Goal: Transaction & Acquisition: Subscribe to service/newsletter

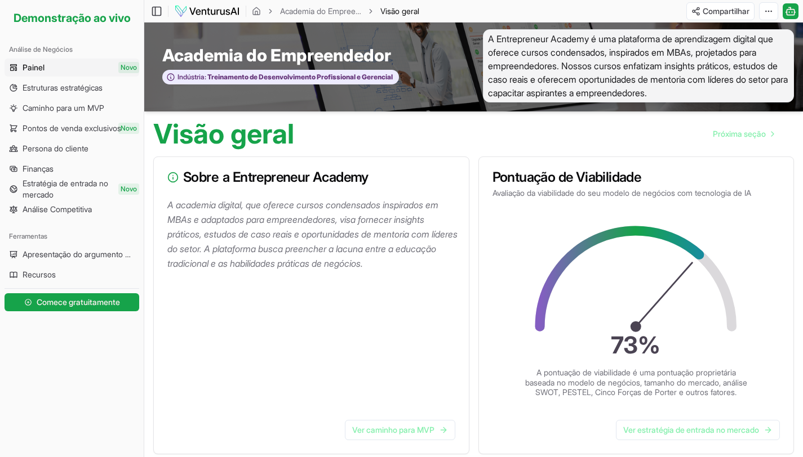
click at [344, 132] on div "Visão geral Próxima seção" at bounding box center [473, 130] width 659 height 36
drag, startPoint x: 527, startPoint y: 192, endPoint x: 741, endPoint y: 194, distance: 213.5
click at [739, 195] on font "Avaliação da viabilidade do seu modelo de negócios com tecnologia de IA" at bounding box center [621, 193] width 259 height 10
click at [763, 172] on h3 "Pontuação de Viabilidade" at bounding box center [636, 178] width 288 height 14
click at [694, 252] on icon at bounding box center [619, 279] width 159 height 96
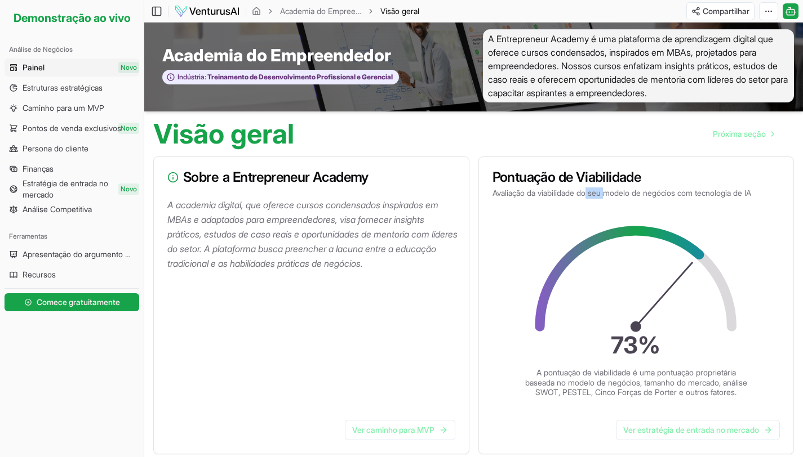
drag, startPoint x: 593, startPoint y: 194, endPoint x: 656, endPoint y: 193, distance: 63.7
click at [639, 193] on font "Avaliação da viabilidade do seu modelo de negócios com tecnologia de IA" at bounding box center [621, 193] width 259 height 10
click at [674, 177] on h3 "Pontuação de Viabilidade" at bounding box center [636, 178] width 288 height 14
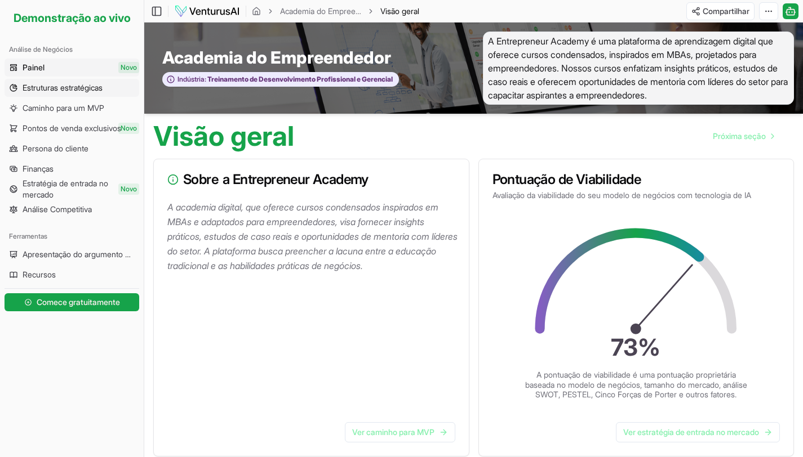
click at [71, 89] on font "Estruturas estratégicas" at bounding box center [63, 88] width 80 height 10
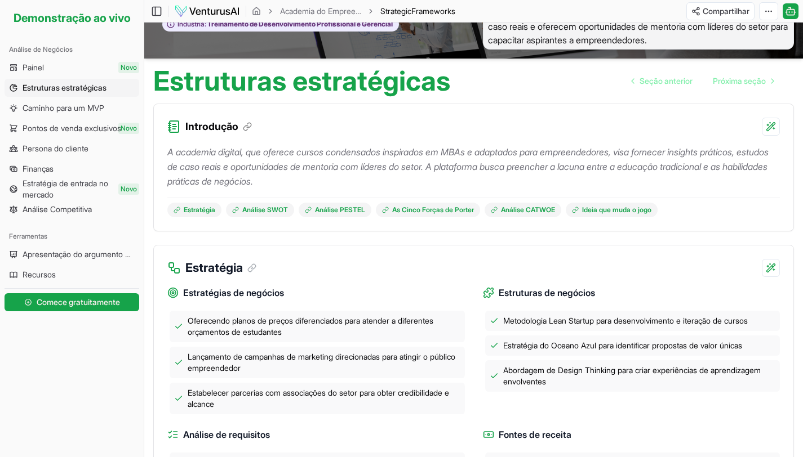
scroll to position [110, 0]
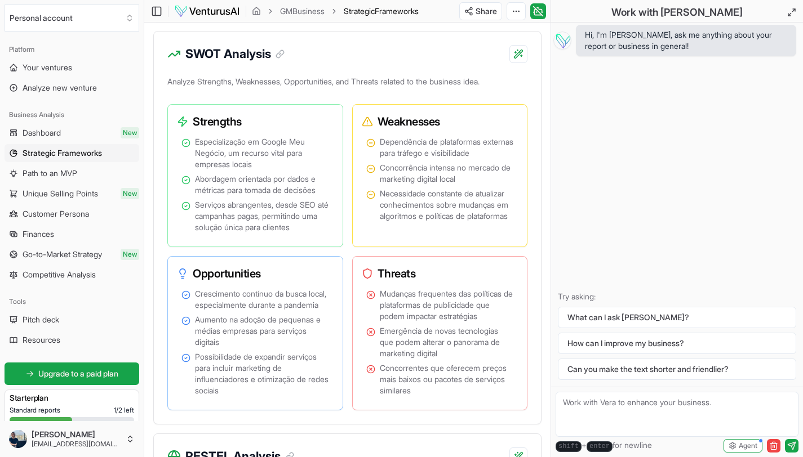
click at [384, 65] on div "SWOT Analysis Analyze Strengths, Weaknesses, Opportunities, and Threats related…" at bounding box center [347, 228] width 388 height 394
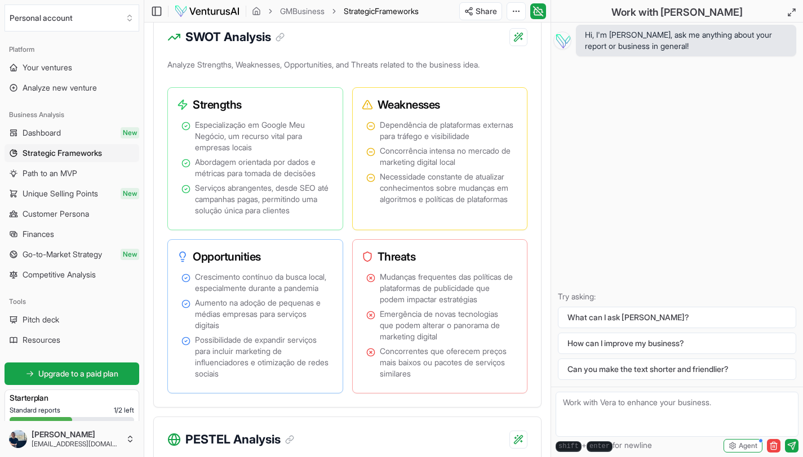
scroll to position [873, 0]
click at [406, 102] on h3 "Weaknesses" at bounding box center [436, 104] width 148 height 16
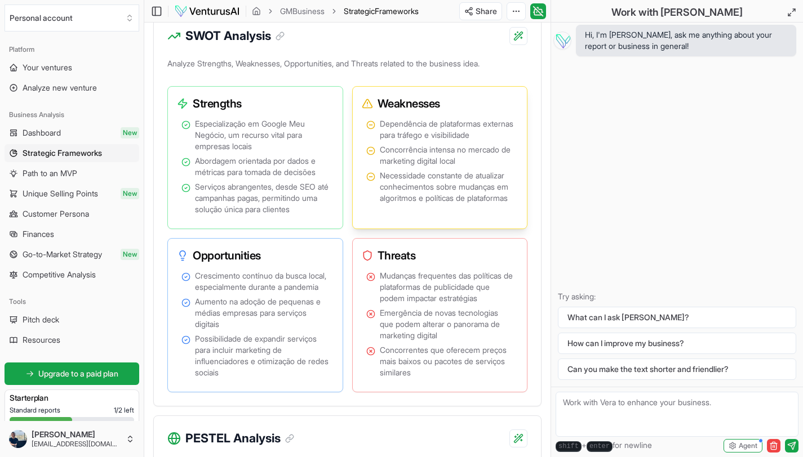
click at [480, 91] on div "Weaknesses Dependência de plataformas externas para tráfego e visibilidade Conc…" at bounding box center [440, 157] width 176 height 143
click at [243, 255] on h3 "Opportunities" at bounding box center [251, 256] width 148 height 16
click at [295, 248] on h3 "Opportunities" at bounding box center [251, 256] width 148 height 16
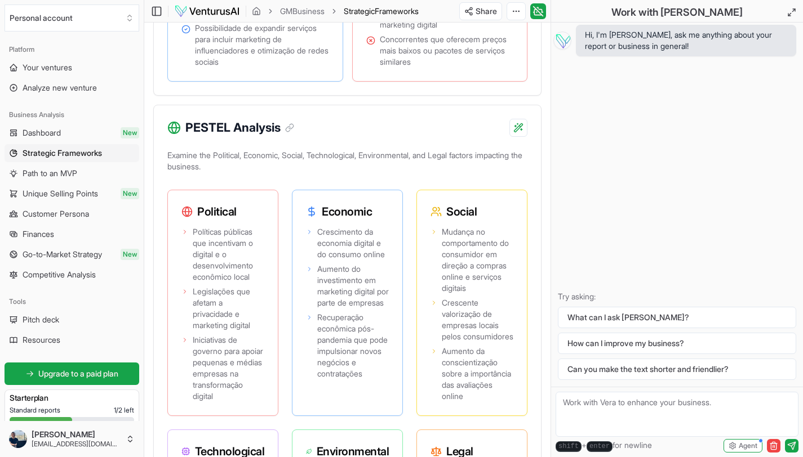
scroll to position [1185, 0]
click at [241, 136] on h3 "PESTEL Analysis" at bounding box center [239, 127] width 109 height 18
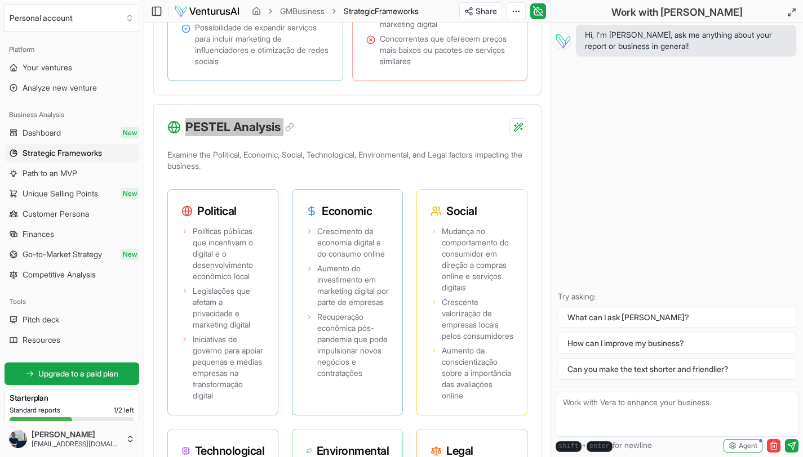
click at [377, 121] on div "PESTEL Analysis" at bounding box center [347, 121] width 387 height 32
click at [413, 157] on div "PESTEL Analysis Examine the Political, Economic, Social, Technological, Environ…" at bounding box center [347, 386] width 388 height 565
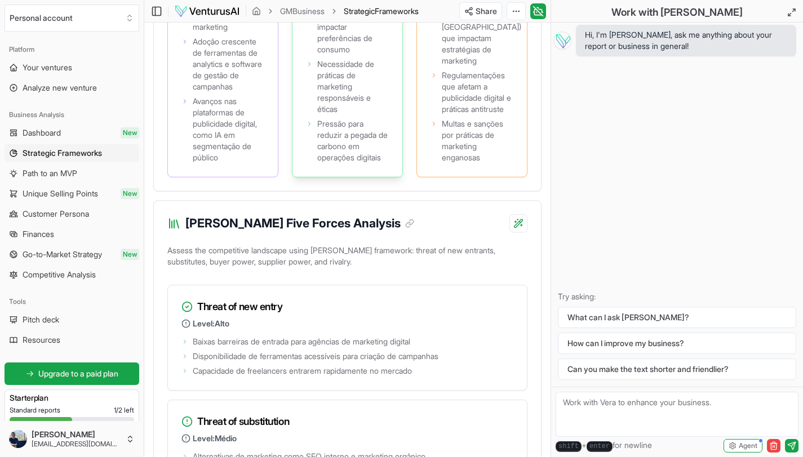
scroll to position [1834, 0]
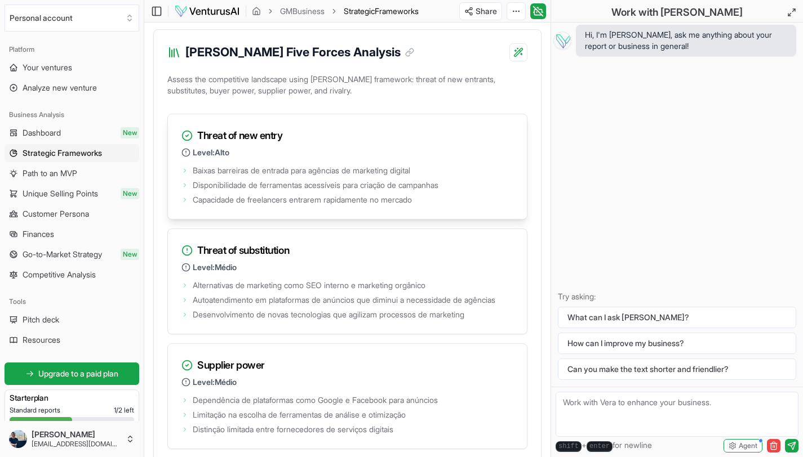
click at [248, 144] on h3 "Threat of new entry" at bounding box center [347, 136] width 332 height 16
click at [333, 140] on div "Assess the competitive landscape using Porter's framework: threat of new entran…" at bounding box center [347, 382] width 387 height 621
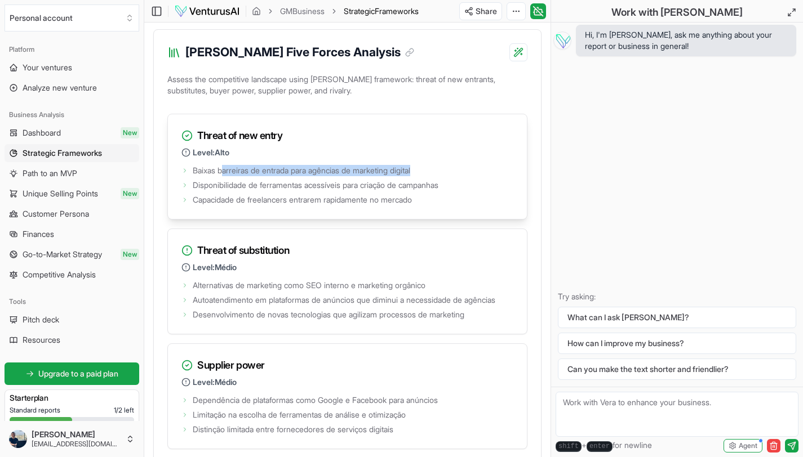
drag, startPoint x: 436, startPoint y: 199, endPoint x: 223, endPoint y: 204, distance: 213.6
click at [223, 176] on li "Baixas barreiras de entrada para agências de marketing digital" at bounding box center [347, 170] width 332 height 11
click at [330, 144] on h3 "Threat of new entry" at bounding box center [347, 136] width 332 height 16
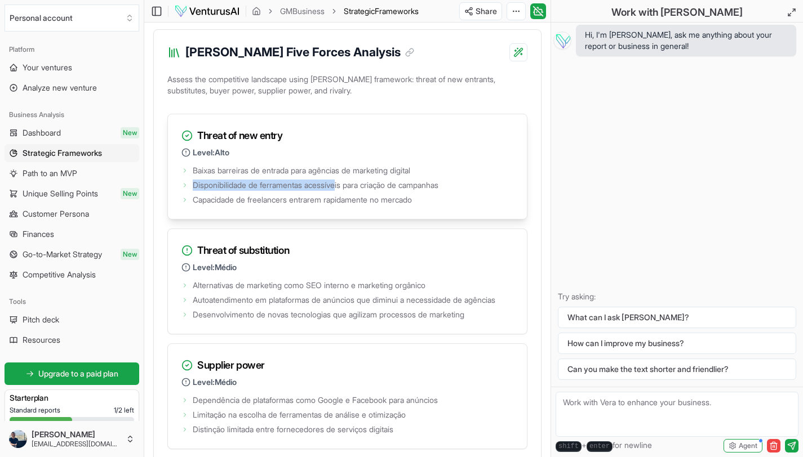
drag, startPoint x: 461, startPoint y: 217, endPoint x: 327, endPoint y: 224, distance: 134.3
click at [327, 206] on ul "Baixas barreiras de entrada para agências de marketing digital Disponibilidade …" at bounding box center [347, 184] width 332 height 43
click at [461, 191] on li "Disponibilidade de ferramentas acessíveis para criação de campanhas" at bounding box center [347, 185] width 332 height 11
drag, startPoint x: 460, startPoint y: 236, endPoint x: 336, endPoint y: 237, distance: 123.4
click at [327, 219] on div "Baixas barreiras de entrada para agências de marketing digital Disponibilidade …" at bounding box center [347, 191] width 359 height 56
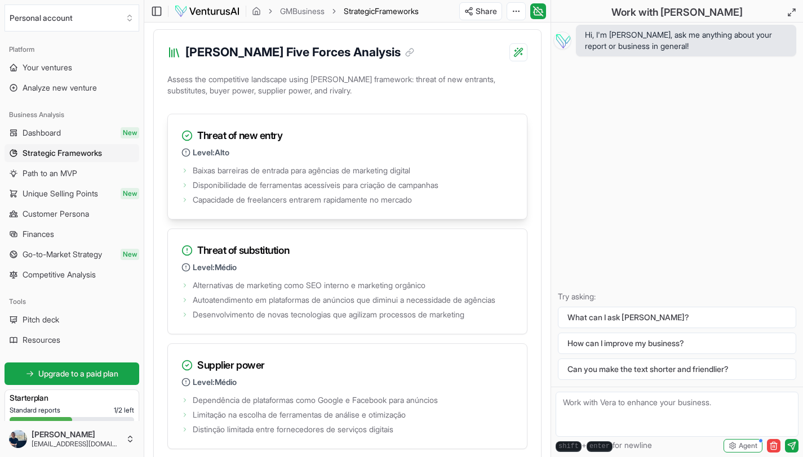
click at [438, 191] on span "Disponibilidade de ferramentas acessíveis para criação de campanhas" at bounding box center [316, 185] width 246 height 11
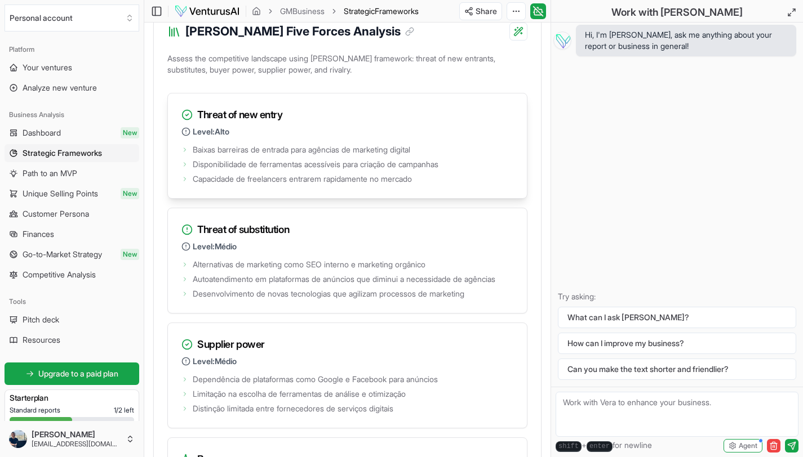
scroll to position [1953, 0]
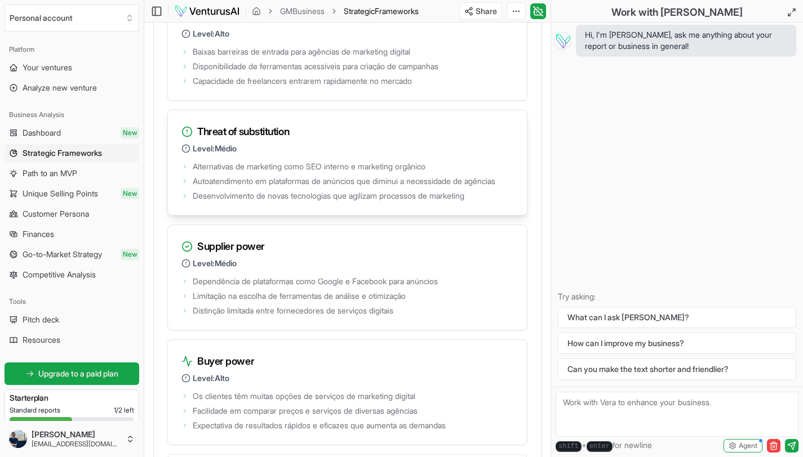
click at [283, 140] on h3 "Threat of substitution" at bounding box center [347, 132] width 332 height 16
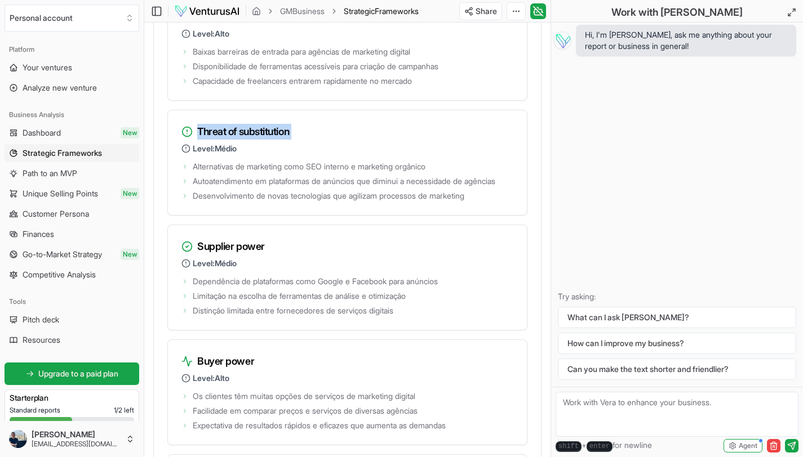
click at [374, 155] on div "Threat of substitution Level: Médio" at bounding box center [347, 134] width 359 height 48
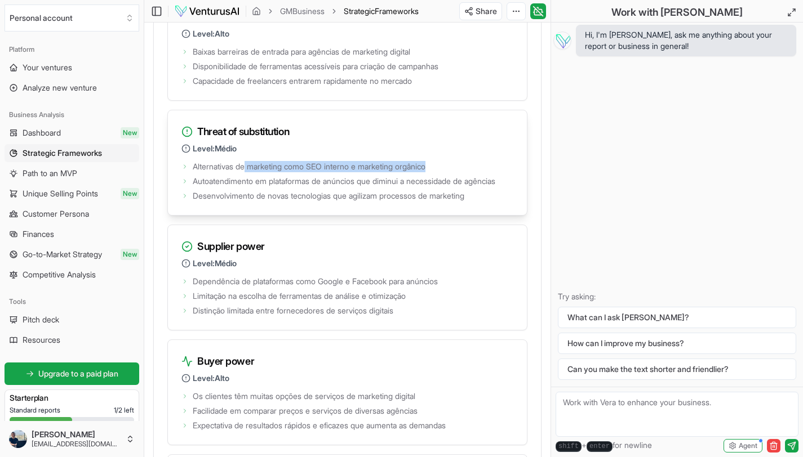
drag, startPoint x: 248, startPoint y: 202, endPoint x: 446, endPoint y: 199, distance: 197.2
click at [446, 172] on li "Alternativas de marketing como SEO interno e marketing orgânico" at bounding box center [347, 166] width 332 height 11
click at [473, 172] on li "Alternativas de marketing como SEO interno e marketing orgânico" at bounding box center [347, 166] width 332 height 11
drag, startPoint x: 211, startPoint y: 204, endPoint x: 451, endPoint y: 192, distance: 240.3
click at [448, 192] on div "Threat of substitution Level: Médio Alternativas de marketing como SEO interno …" at bounding box center [347, 163] width 360 height 106
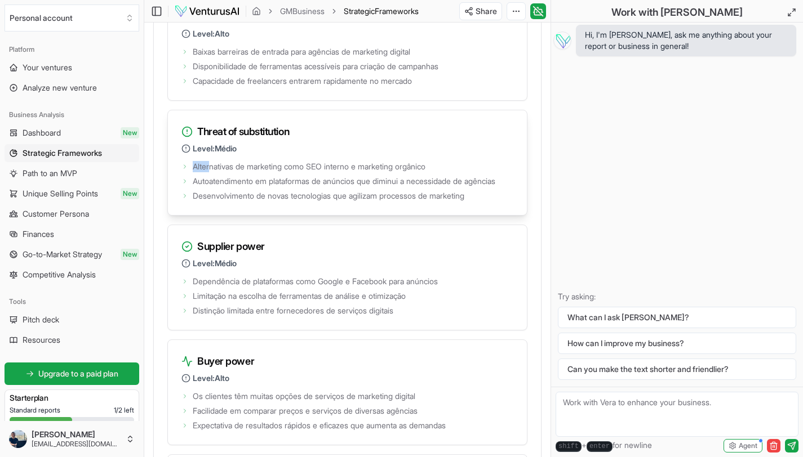
click at [465, 159] on div "Threat of substitution Level: Médio" at bounding box center [347, 134] width 359 height 48
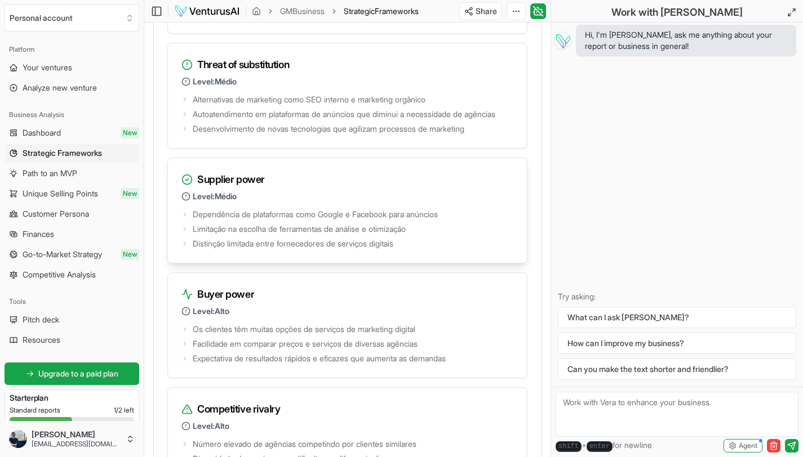
scroll to position [2021, 0]
click at [257, 187] on h3 "Supplier power" at bounding box center [347, 179] width 332 height 16
click at [258, 187] on h3 "Supplier power" at bounding box center [347, 179] width 332 height 16
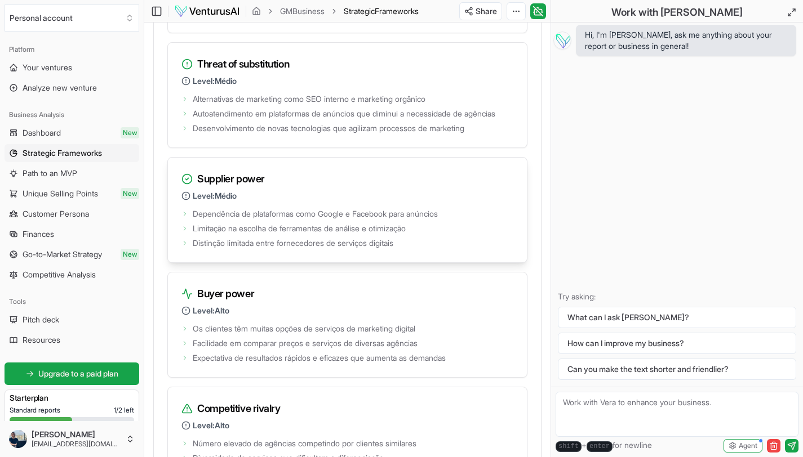
click at [309, 202] on div "Supplier power Level: Médio" at bounding box center [347, 182] width 359 height 48
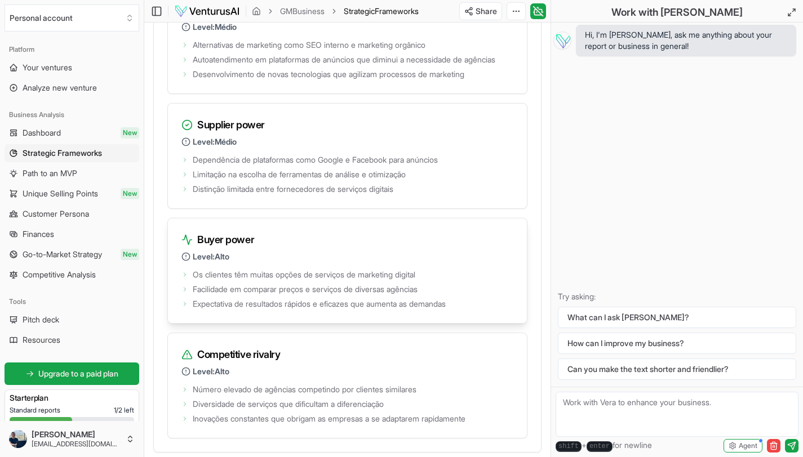
scroll to position [2085, 0]
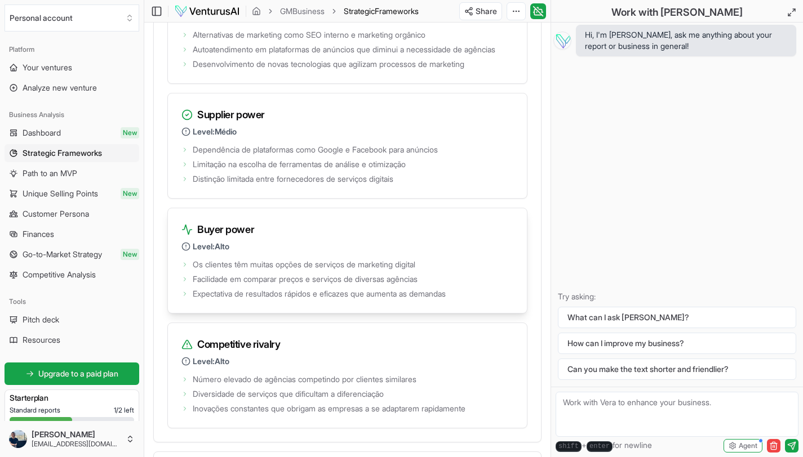
click at [242, 238] on h3 "Buyer power" at bounding box center [347, 230] width 332 height 16
click at [295, 198] on div "Dependência de plataformas como Google e Facebook para anúncios Limitação na es…" at bounding box center [347, 170] width 359 height 56
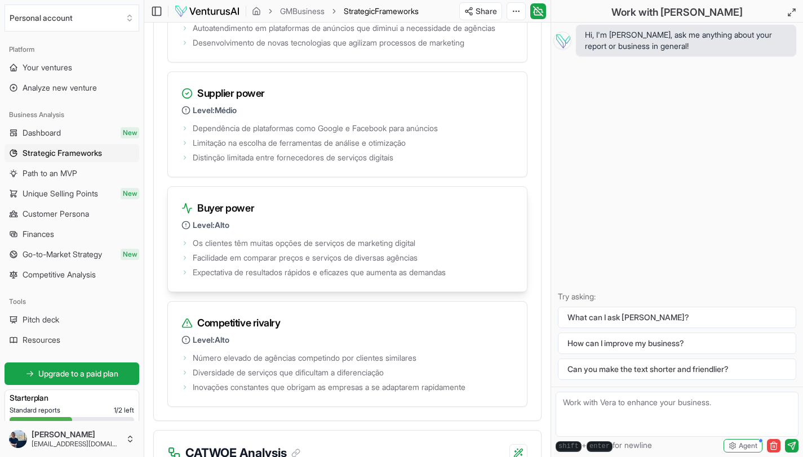
scroll to position [2191, 0]
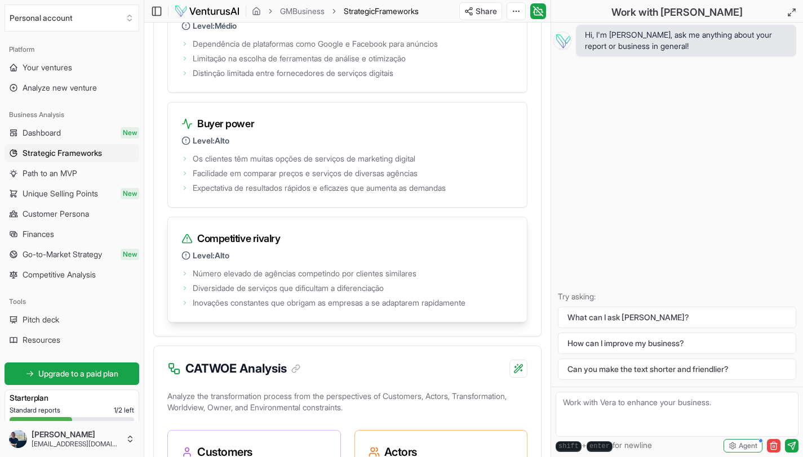
click at [261, 247] on h3 "Competitive rivalry" at bounding box center [347, 239] width 332 height 16
click at [364, 261] on p "Level: Alto" at bounding box center [347, 255] width 332 height 11
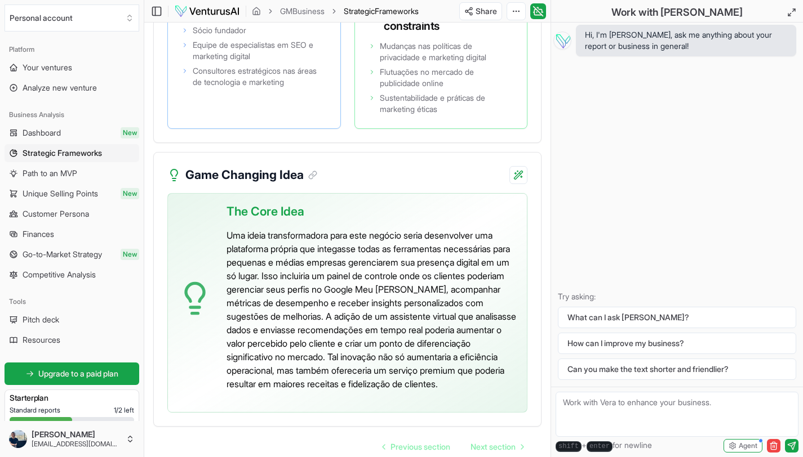
scroll to position [3058, 0]
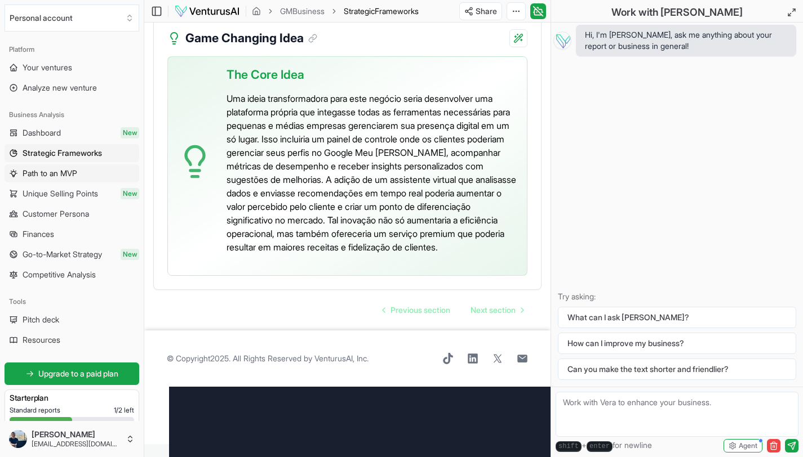
click at [99, 179] on link "Path to an MVP" at bounding box center [72, 173] width 135 height 18
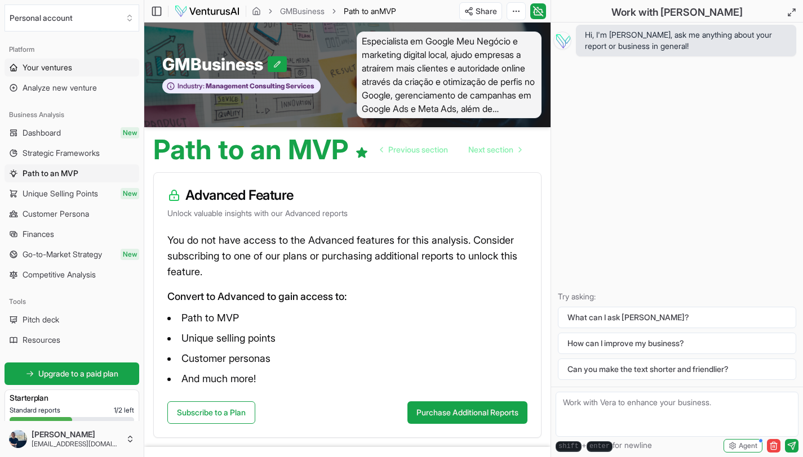
click at [78, 70] on link "Your ventures" at bounding box center [72, 68] width 135 height 18
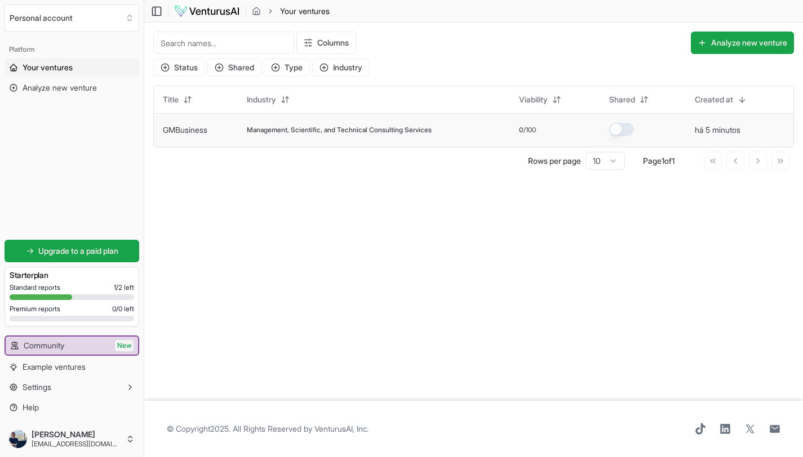
click at [409, 131] on span "Management, Scientific, and Technical Consulting Services" at bounding box center [339, 130] width 185 height 9
click at [195, 126] on link "GMBusiness" at bounding box center [185, 130] width 45 height 10
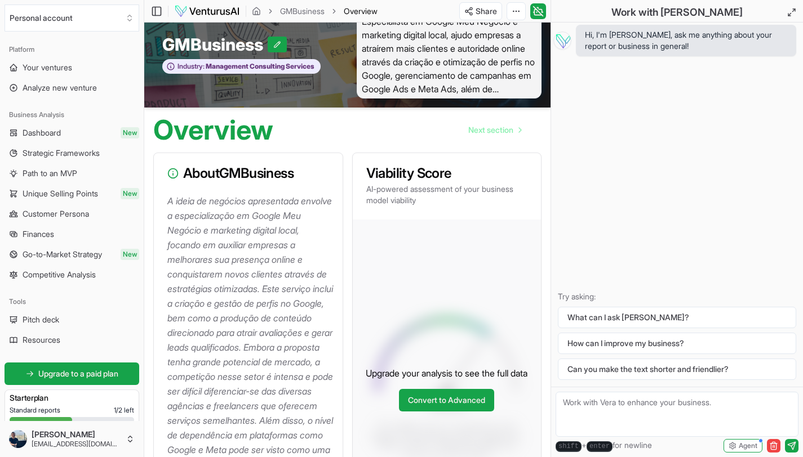
scroll to position [97, 0]
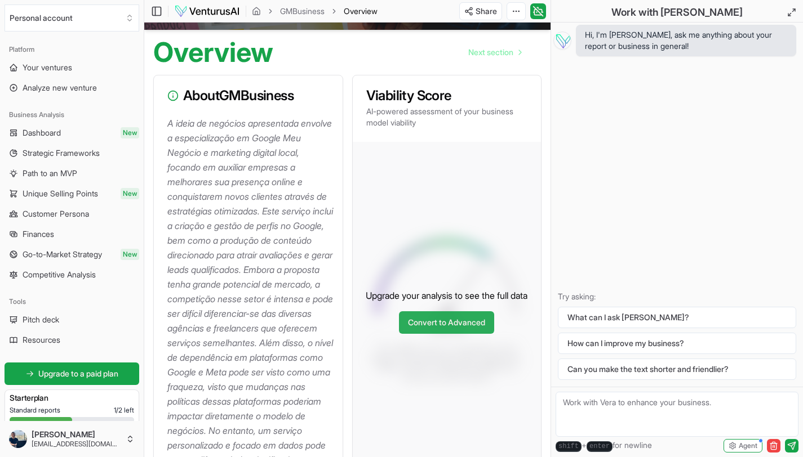
click at [459, 334] on link "Convert to Advanced" at bounding box center [446, 323] width 95 height 23
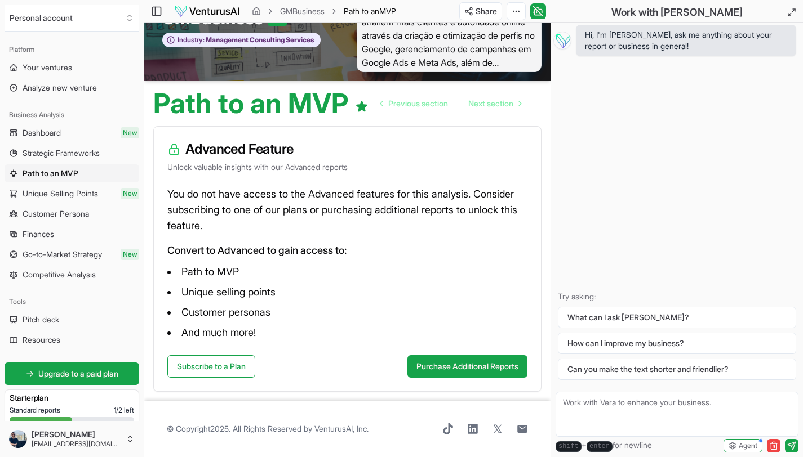
scroll to position [47, 0]
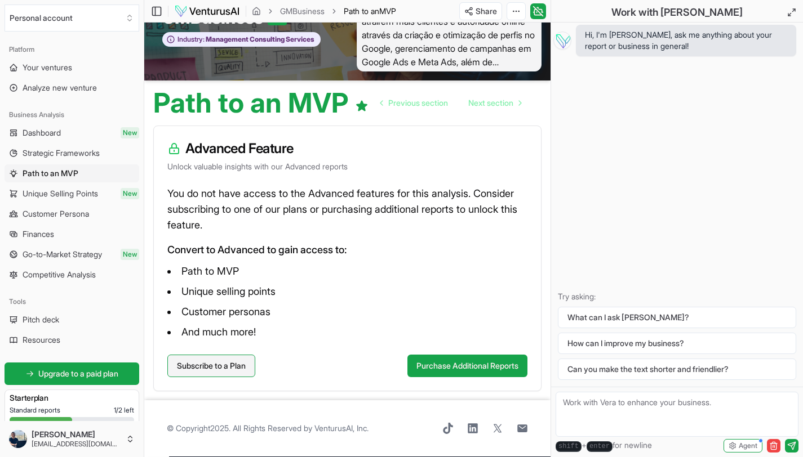
click at [243, 363] on link "Subscribe to a Plan" at bounding box center [211, 366] width 88 height 23
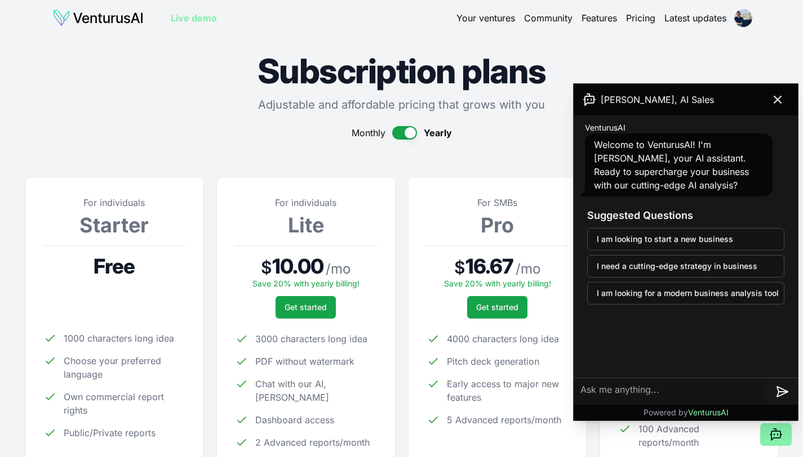
click at [410, 137] on button "button" at bounding box center [404, 133] width 25 height 14
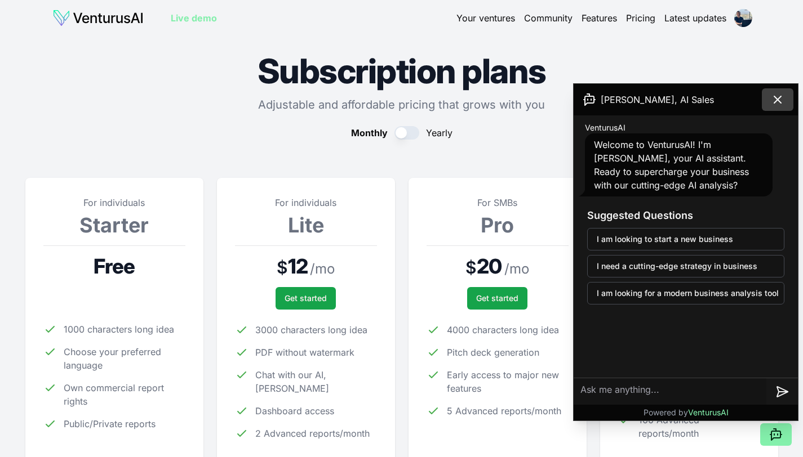
click at [775, 101] on icon at bounding box center [777, 99] width 7 height 7
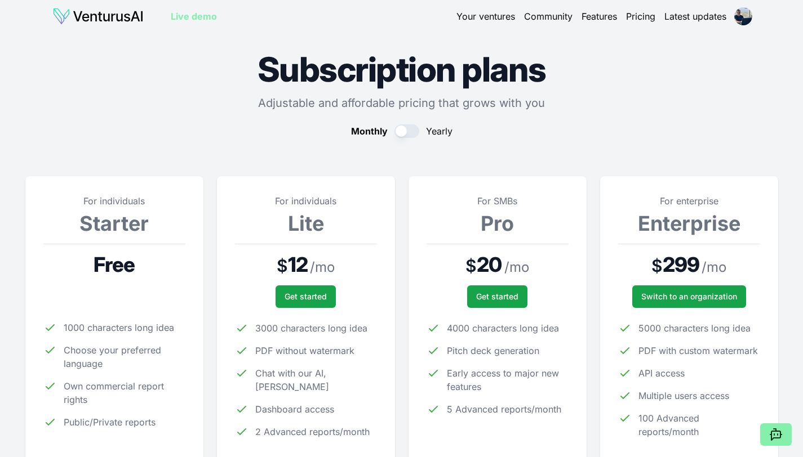
scroll to position [2, 0]
